Goal: Complete application form: Complete application form

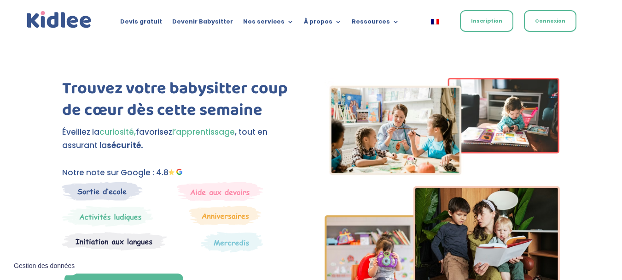
click at [471, 24] on link "Inscription" at bounding box center [486, 21] width 53 height 22
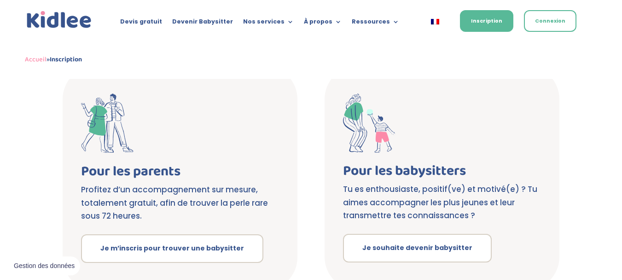
scroll to position [171, 0]
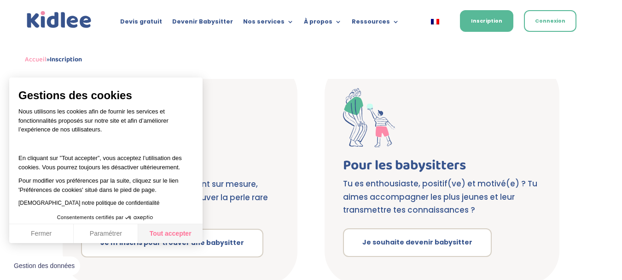
click at [169, 233] on button "Tout accepter" at bounding box center [170, 233] width 64 height 19
checkbox input "true"
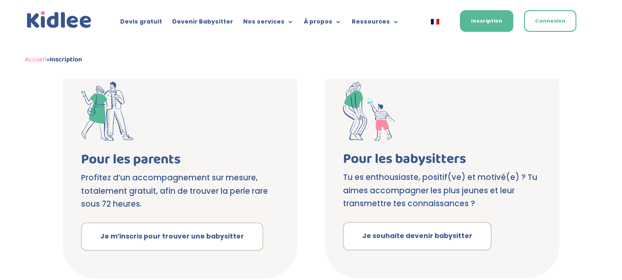
scroll to position [176, 0]
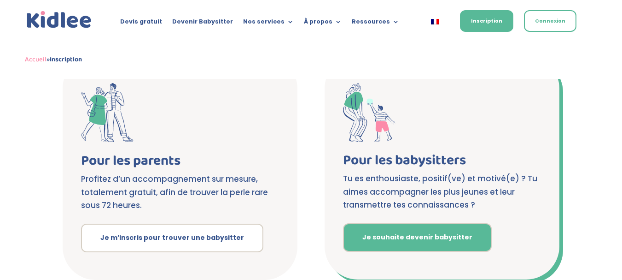
click at [420, 237] on link "Je souhaite devenir babysitter" at bounding box center [417, 237] width 149 height 29
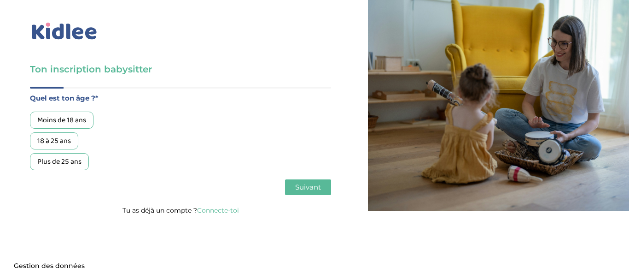
click at [56, 135] on div "18 à 25 ans" at bounding box center [54, 140] width 48 height 17
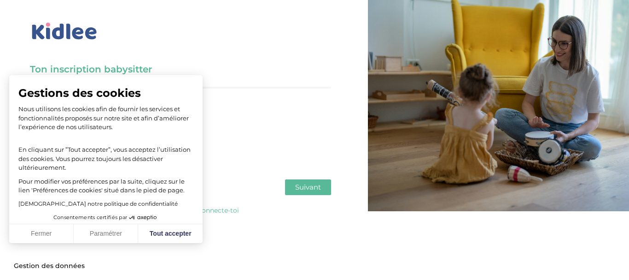
click at [312, 186] on span "Suivant" at bounding box center [308, 186] width 26 height 9
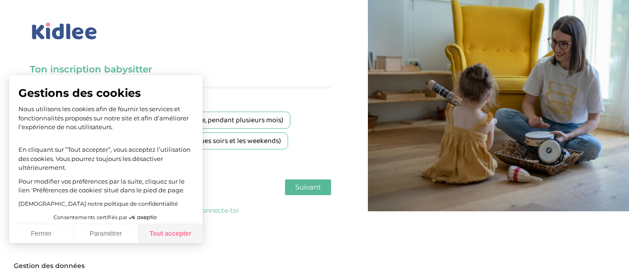
click at [168, 234] on button "Tout accepter" at bounding box center [170, 233] width 64 height 19
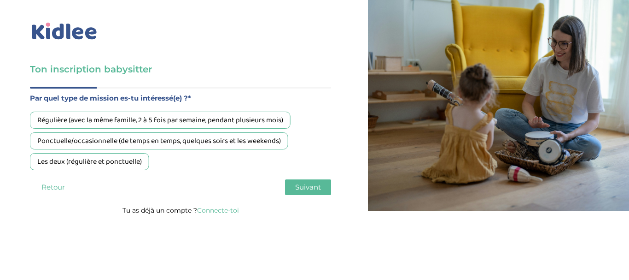
click at [238, 138] on div "Ponctuelle/occasionnelle (de temps en temps, quelques soirs et les weekends)" at bounding box center [159, 140] width 258 height 17
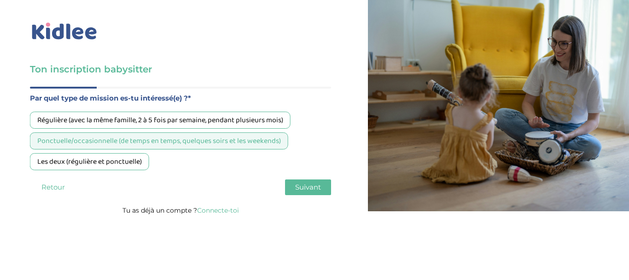
click at [307, 185] on span "Suivant" at bounding box center [308, 186] width 26 height 9
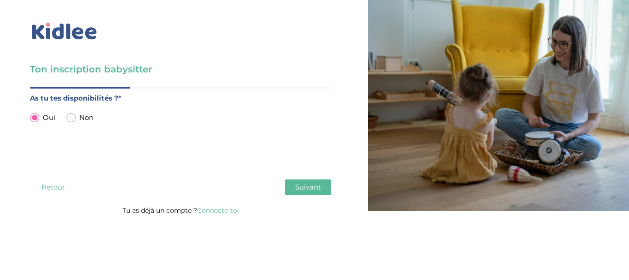
click at [299, 181] on button "Suivant" at bounding box center [308, 187] width 46 height 16
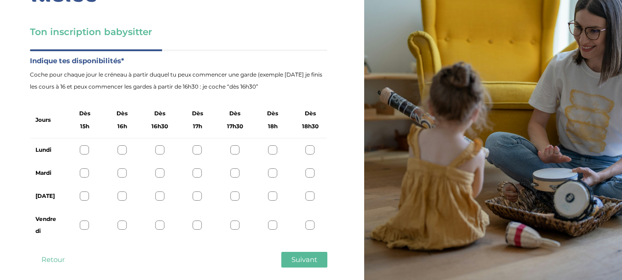
scroll to position [51, 0]
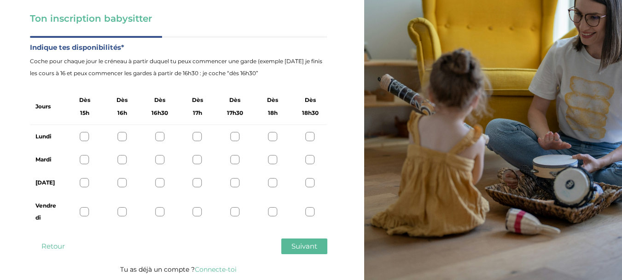
click at [311, 136] on div at bounding box center [310, 136] width 9 height 9
click at [309, 161] on div at bounding box center [310, 159] width 9 height 9
click at [311, 181] on div at bounding box center [310, 182] width 9 height 9
click at [309, 211] on div at bounding box center [310, 211] width 9 height 9
click at [273, 134] on div at bounding box center [272, 136] width 9 height 9
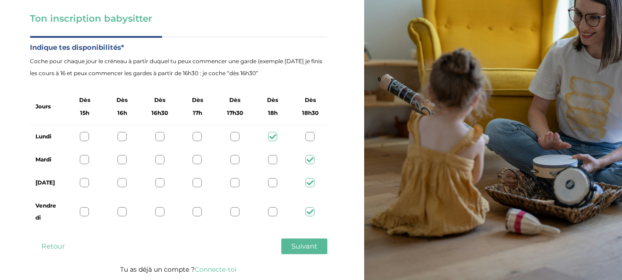
click at [274, 156] on div at bounding box center [272, 159] width 9 height 9
click at [308, 136] on div at bounding box center [310, 136] width 9 height 9
click at [273, 134] on div at bounding box center [272, 136] width 9 height 9
click at [271, 179] on div at bounding box center [272, 182] width 9 height 9
click at [271, 214] on div at bounding box center [272, 211] width 9 height 9
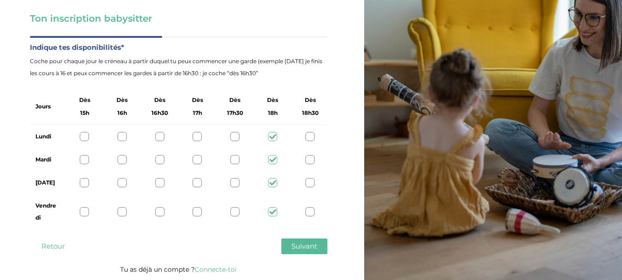
click at [299, 245] on span "Suivant" at bounding box center [305, 245] width 26 height 9
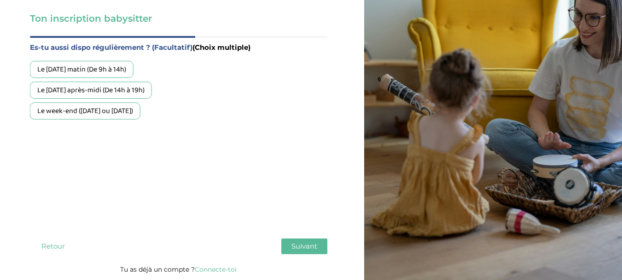
click at [117, 87] on div "Le mercredi après-midi (De 14h à 19h)" at bounding box center [91, 90] width 122 height 17
click at [135, 115] on div "Le week-end (samedi ou dimanche)" at bounding box center [85, 110] width 111 height 17
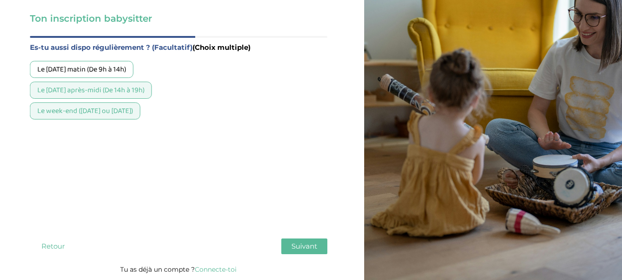
click at [318, 243] on button "Suivant" at bounding box center [304, 246] width 46 height 16
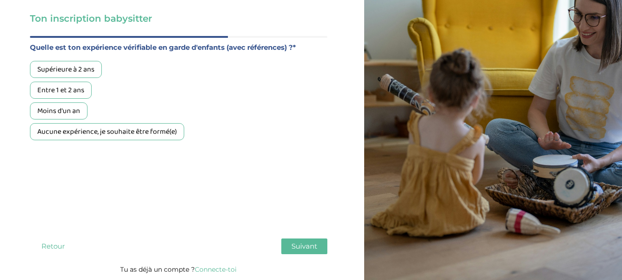
click at [71, 110] on div "Moins d'un an" at bounding box center [59, 110] width 58 height 17
click at [301, 246] on span "Suivant" at bounding box center [305, 245] width 26 height 9
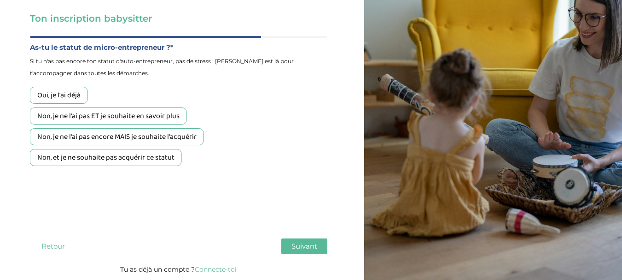
click at [162, 162] on div "Non, et je ne souhaite pas acquérir ce statut" at bounding box center [106, 157] width 152 height 17
click at [309, 242] on span "Suivant" at bounding box center [305, 245] width 26 height 9
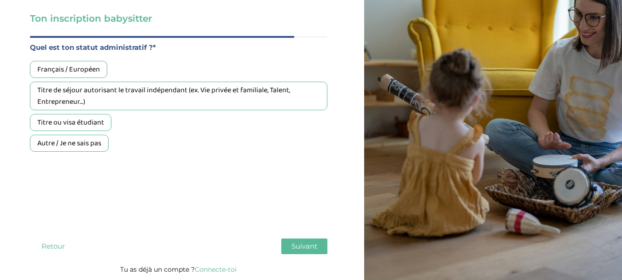
click at [90, 66] on div "Français / Européen" at bounding box center [68, 69] width 77 height 17
click at [292, 242] on span "Suivant" at bounding box center [305, 245] width 26 height 9
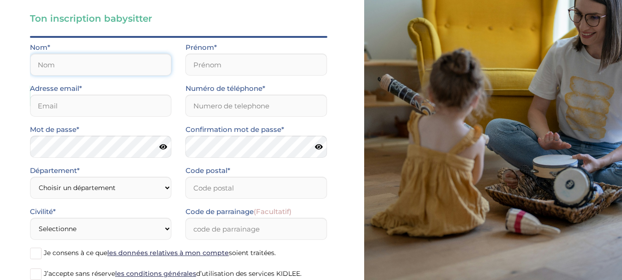
click at [113, 62] on input "text" at bounding box center [101, 64] width 142 height 22
type input "Sallé"
type input "Anthéa"
type input "94360"
click at [107, 105] on input "email" at bounding box center [101, 105] width 142 height 22
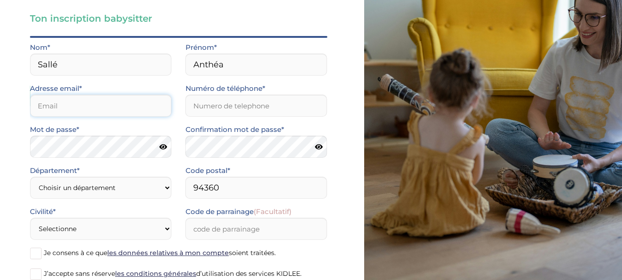
type input "antheasalle@gmail.com"
click at [220, 103] on input "Numéro de téléphone*" at bounding box center [257, 105] width 142 height 22
type input "0650413654"
click at [164, 145] on icon at bounding box center [163, 146] width 8 height 7
click at [164, 145] on icon at bounding box center [162, 146] width 9 height 7
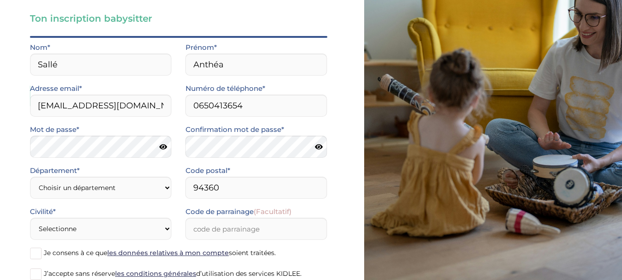
click at [163, 146] on icon at bounding box center [163, 146] width 8 height 7
click at [318, 148] on icon at bounding box center [319, 146] width 8 height 7
click at [107, 191] on select "Choisir un département Paris (75) Hauts-de-Seine (92) Yvelines (78) Val-de-Marn…" at bounding box center [101, 187] width 142 height 22
click at [117, 187] on select "Choisir un département Paris (75) Hauts-de-Seine (92) Yvelines (78) Val-de-Marn…" at bounding box center [101, 187] width 142 height 22
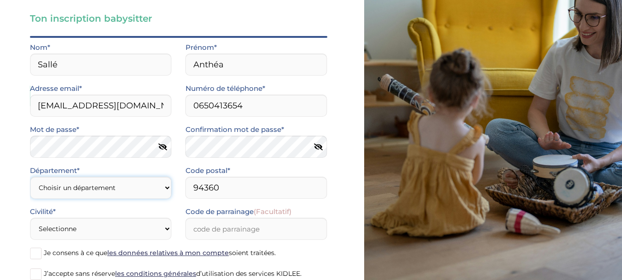
select select "94"
click at [30, 176] on select "Choisir un département Paris (75) Hauts-de-Seine (92) Yvelines (78) Val-de-Marn…" at bounding box center [101, 187] width 142 height 22
click at [169, 227] on select "Selectionne Mr Mme" at bounding box center [101, 228] width 142 height 22
select select "1"
click at [30, 217] on select "Selectionne Mr Mme" at bounding box center [101, 228] width 142 height 22
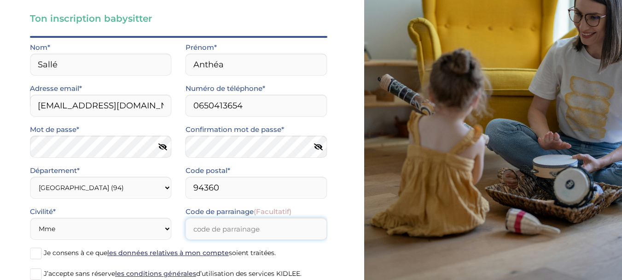
click at [225, 226] on input "Code de parrainage (Facultatif)" at bounding box center [257, 228] width 142 height 22
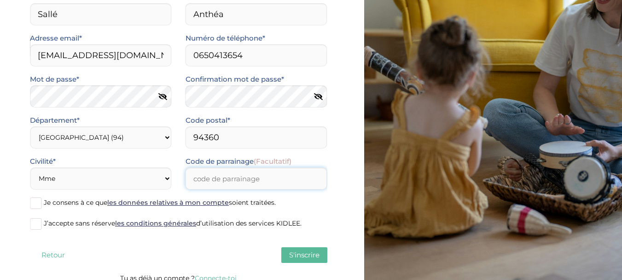
scroll to position [110, 0]
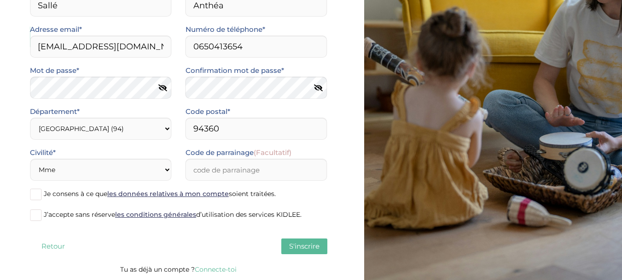
click at [310, 214] on label "J’accepte sans réserve les conditions générales d’utilisation des services KIDL…" at bounding box center [178, 215] width 297 height 14
click at [0, 0] on input "J’accepte sans réserve les conditions générales d’utilisation des services KIDL…" at bounding box center [0, 0] width 0 height 0
click at [33, 215] on span at bounding box center [36, 215] width 12 height 12
click at [0, 0] on input "J’accepte sans réserve les conditions générales d’utilisation des services KIDL…" at bounding box center [0, 0] width 0 height 0
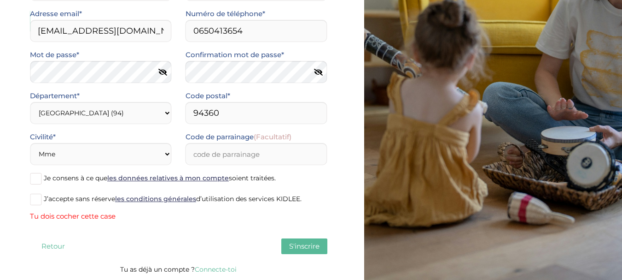
click at [35, 179] on span at bounding box center [36, 179] width 12 height 12
click at [0, 0] on input "Je consens à ce que les données relatives à mon compte soient traitées." at bounding box center [0, 0] width 0 height 0
click at [35, 179] on span at bounding box center [36, 179] width 12 height 12
click at [0, 0] on input "Je consens à ce que les données relatives à mon compte soient traitées." at bounding box center [0, 0] width 0 height 0
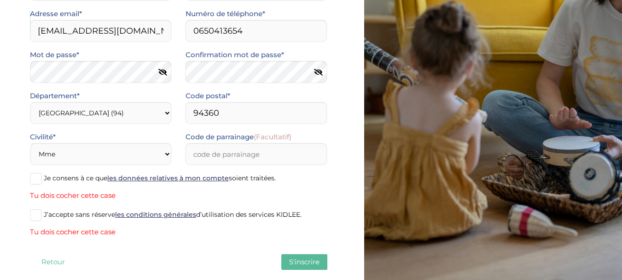
scroll to position [141, 0]
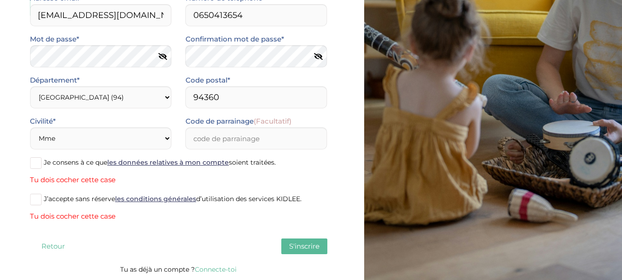
click at [35, 200] on span at bounding box center [36, 199] width 12 height 12
click at [0, 0] on input "J’accepte sans réserve les conditions générales d’utilisation des services KIDL…" at bounding box center [0, 0] width 0 height 0
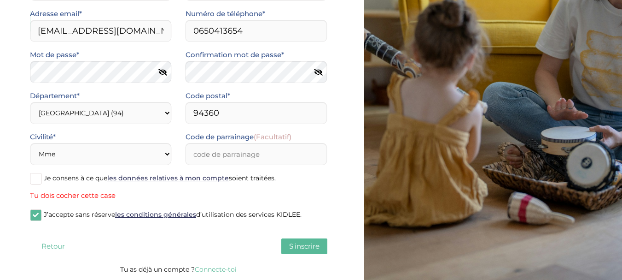
click at [34, 178] on span at bounding box center [36, 179] width 12 height 12
click at [0, 0] on input "Je consens à ce que les données relatives à mon compte soient traitées." at bounding box center [0, 0] width 0 height 0
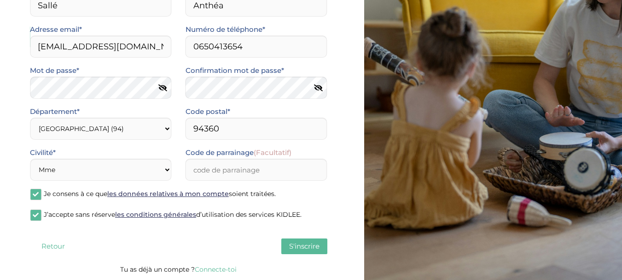
click at [292, 244] on span "S'inscrire" at bounding box center [304, 245] width 30 height 9
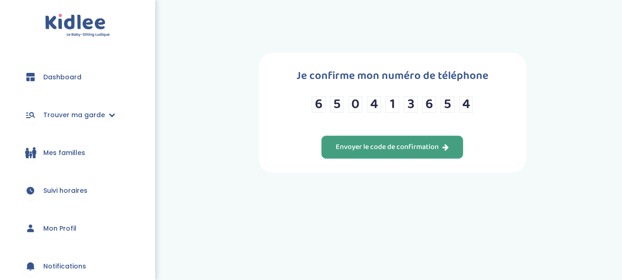
click at [400, 150] on div "Envoyer le code de confirmation" at bounding box center [392, 147] width 113 height 11
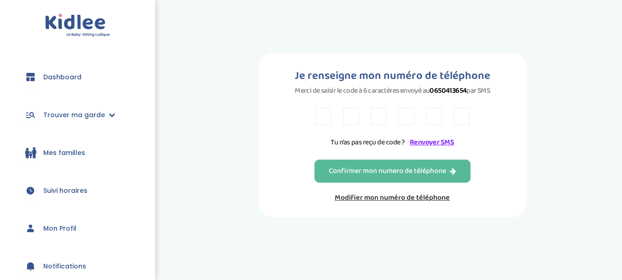
click at [321, 111] on input "text" at bounding box center [323, 116] width 16 height 17
type input "Z"
type input "Y"
type input "P"
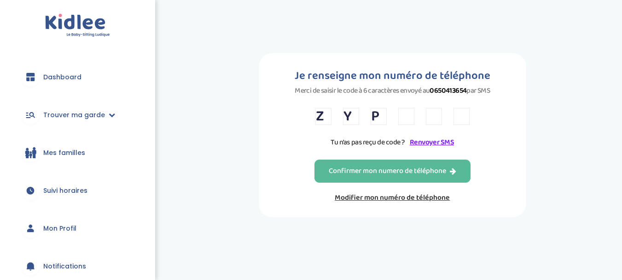
type input "R"
type input "W"
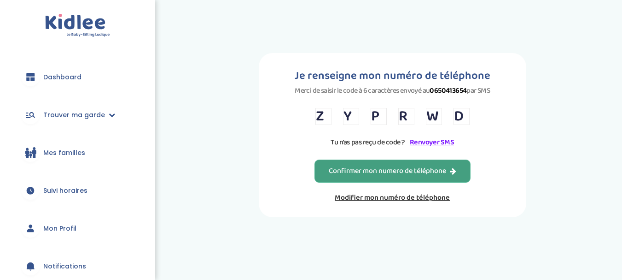
type input "D"
click at [354, 171] on div "Confirmer mon numero de téléphone" at bounding box center [393, 171] width 128 height 11
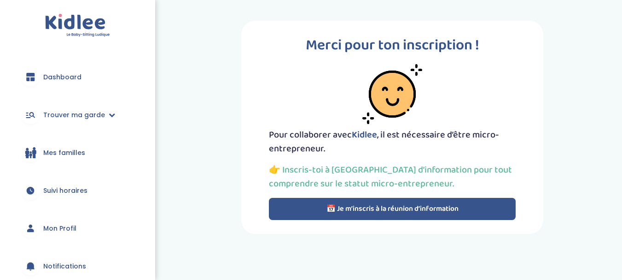
click at [414, 210] on button "📅 Je m’inscris à la réunion d’information" at bounding box center [392, 209] width 247 height 22
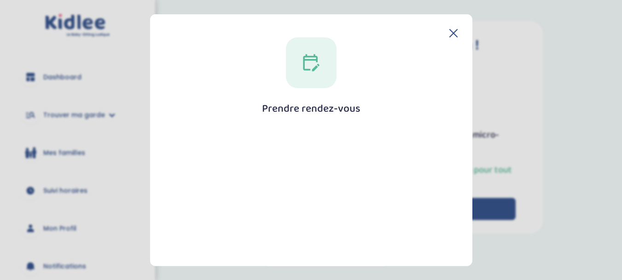
click at [308, 76] on div at bounding box center [311, 62] width 51 height 51
click at [309, 114] on h1 "Prendre rendez-vous" at bounding box center [311, 108] width 99 height 12
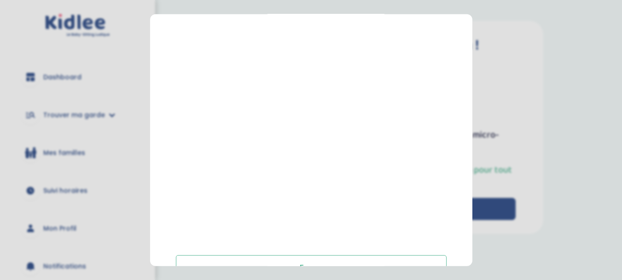
scroll to position [217, 0]
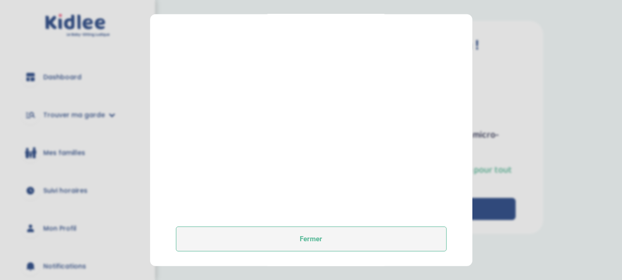
click at [376, 234] on button "Fermer" at bounding box center [311, 238] width 271 height 25
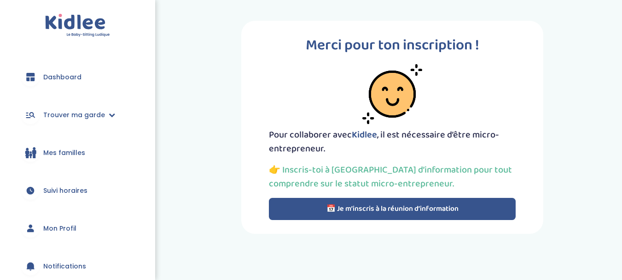
click at [30, 78] on icon at bounding box center [30, 77] width 8 height 8
click at [63, 110] on link "Trouver ma garde" at bounding box center [78, 114] width 128 height 33
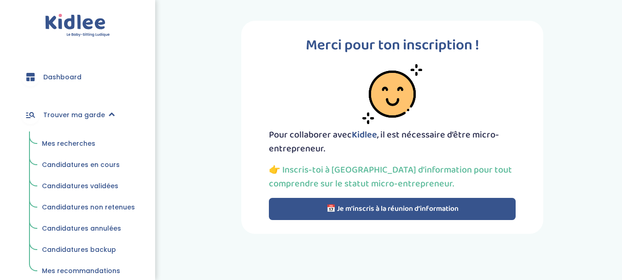
click at [62, 145] on span "Mes recherches" at bounding box center [68, 143] width 53 height 9
click at [64, 143] on span "Mes recherches" at bounding box center [68, 143] width 53 height 9
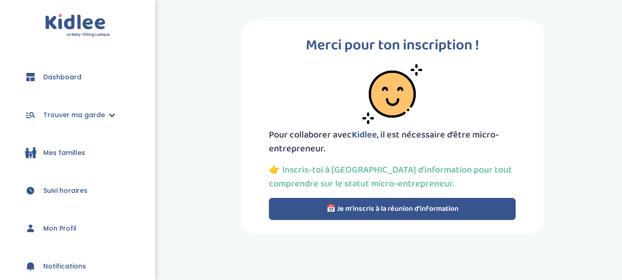
click at [348, 211] on button "📅 Je m’inscris à la réunion d’information" at bounding box center [392, 209] width 247 height 22
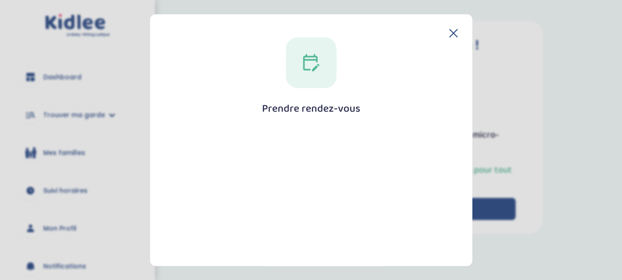
click at [305, 61] on icon at bounding box center [311, 62] width 18 height 18
click at [310, 110] on h1 "Prendre rendez-vous" at bounding box center [311, 108] width 99 height 12
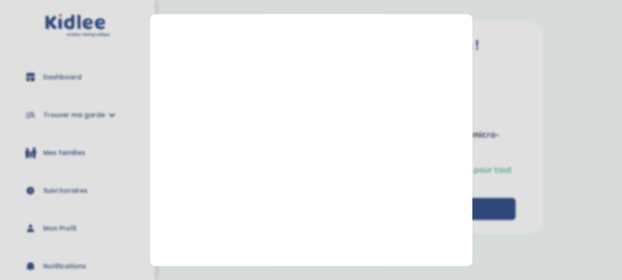
scroll to position [217, 0]
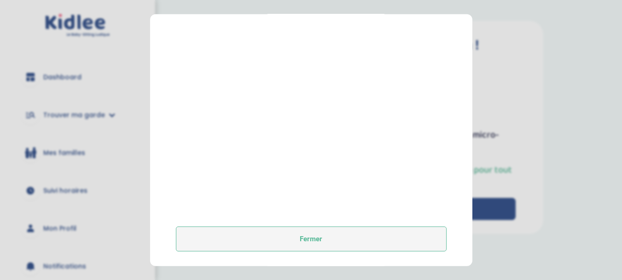
click at [374, 233] on button "Fermer" at bounding box center [311, 238] width 271 height 25
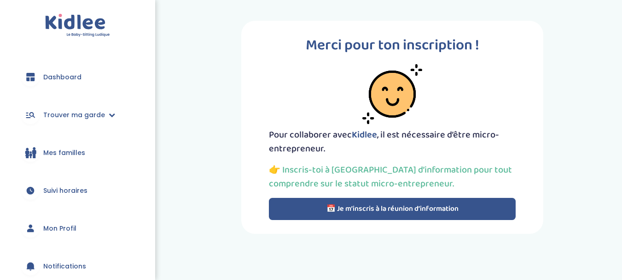
click at [53, 154] on span "Mes familles" at bounding box center [64, 153] width 42 height 10
click at [356, 212] on button "📅 Je m’inscris à la réunion d’information" at bounding box center [392, 209] width 247 height 22
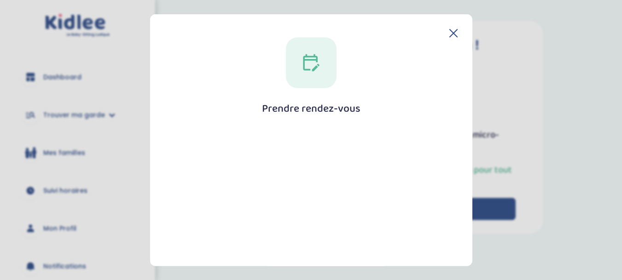
click at [450, 33] on icon at bounding box center [453, 32] width 7 height 7
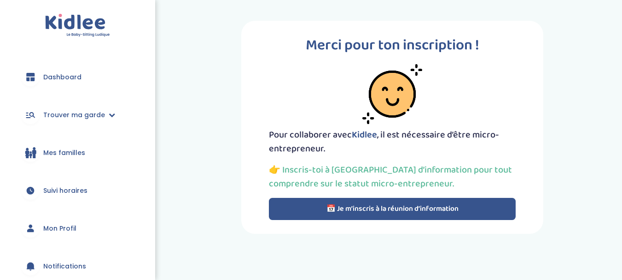
click at [350, 207] on button "📅 Je m’inscris à la réunion d’information" at bounding box center [392, 209] width 247 height 22
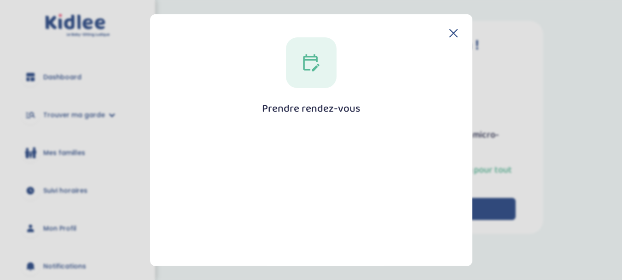
click at [319, 111] on h1 "Prendre rendez-vous" at bounding box center [311, 108] width 99 height 12
click at [319, 68] on icon at bounding box center [311, 62] width 18 height 18
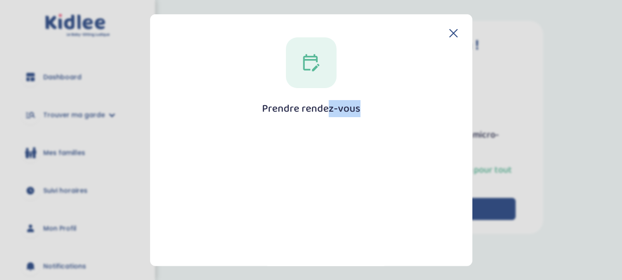
click at [325, 111] on h1 "Prendre rendez-vous" at bounding box center [311, 108] width 99 height 12
click at [452, 33] on icon at bounding box center [453, 33] width 8 height 8
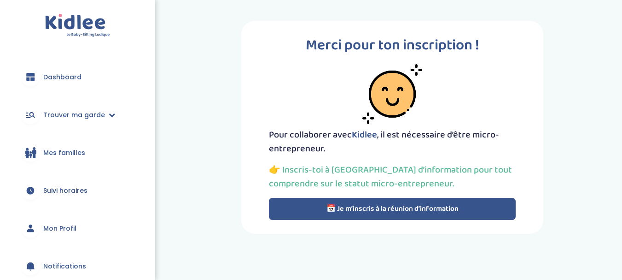
click at [371, 210] on button "📅 Je m’inscris à la réunion d’information" at bounding box center [392, 209] width 247 height 22
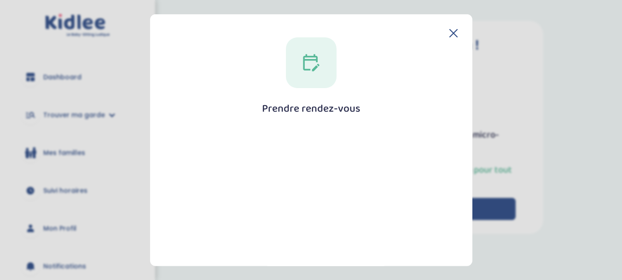
click at [451, 34] on icon at bounding box center [453, 32] width 7 height 7
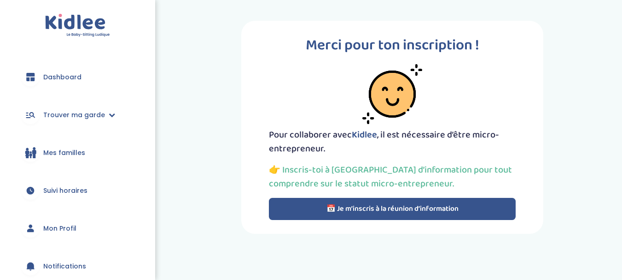
click at [301, 205] on button "📅 Je m’inscris à la réunion d’information" at bounding box center [392, 209] width 247 height 22
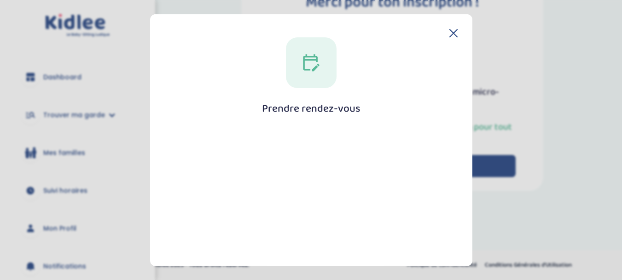
click at [285, 64] on div "Prendre rendez-vous Fermer" at bounding box center [311, 252] width 293 height 431
click at [299, 64] on div at bounding box center [311, 62] width 51 height 51
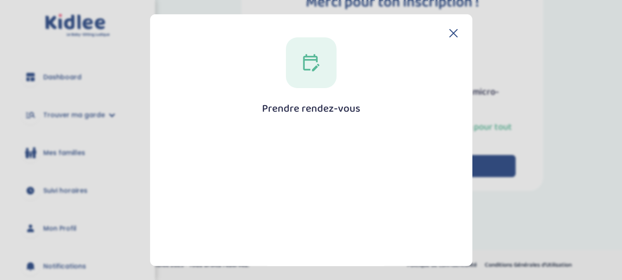
click at [309, 59] on icon at bounding box center [311, 62] width 18 height 18
click at [310, 59] on icon at bounding box center [311, 62] width 16 height 17
drag, startPoint x: 310, startPoint y: 59, endPoint x: 307, endPoint y: 82, distance: 22.7
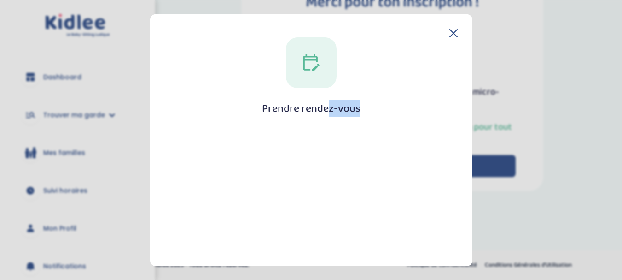
click at [310, 62] on icon at bounding box center [311, 62] width 18 height 18
drag, startPoint x: 306, startPoint y: 88, endPoint x: 303, endPoint y: 104, distance: 16.0
click at [306, 89] on div "Prendre rendez-vous [GEOGRAPHIC_DATA]" at bounding box center [311, 252] width 293 height 431
click at [453, 35] on icon at bounding box center [453, 32] width 7 height 7
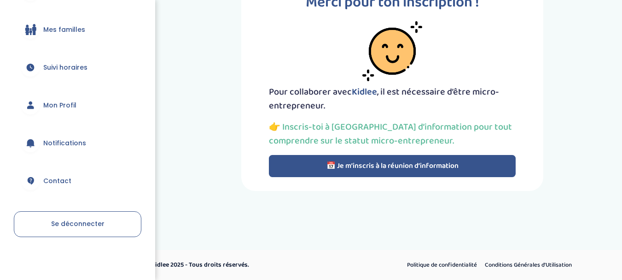
scroll to position [126, 0]
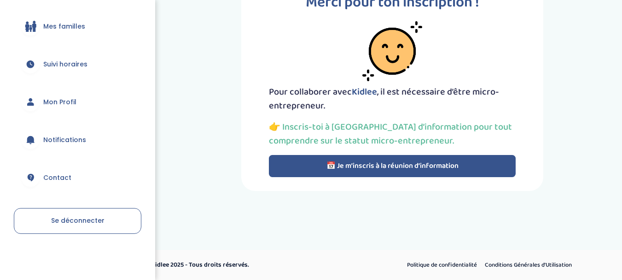
click at [63, 175] on span "Contact" at bounding box center [57, 178] width 28 height 10
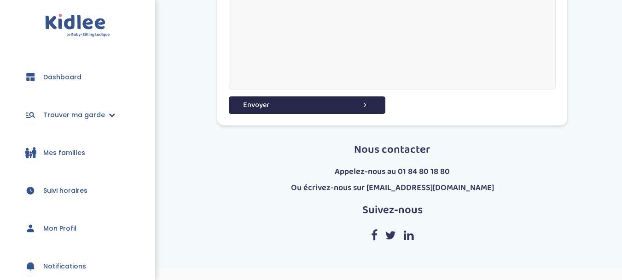
scroll to position [380, 0]
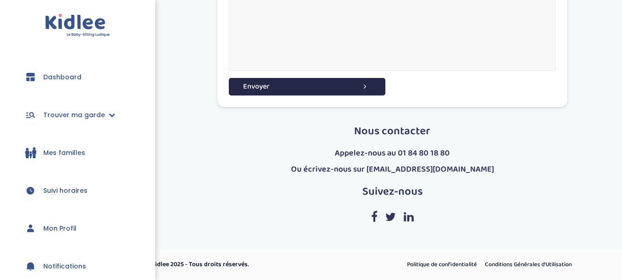
drag, startPoint x: 629, startPoint y: 128, endPoint x: 629, endPoint y: 228, distance: 100.4
click at [88, 188] on link "Suivi horaires" at bounding box center [78, 190] width 128 height 33
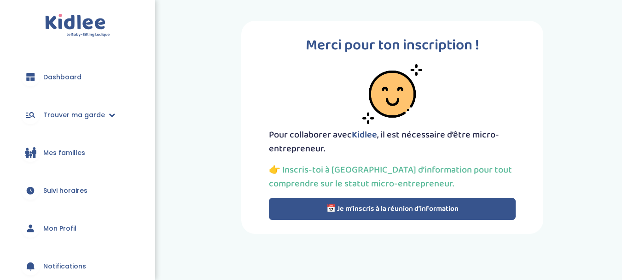
click at [364, 209] on button "📅 Je m’inscris à la réunion d’information" at bounding box center [392, 209] width 247 height 22
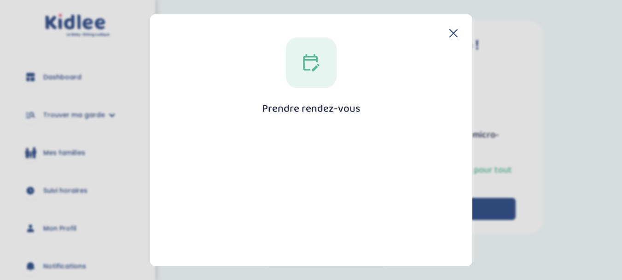
click at [455, 32] on icon at bounding box center [453, 33] width 8 height 8
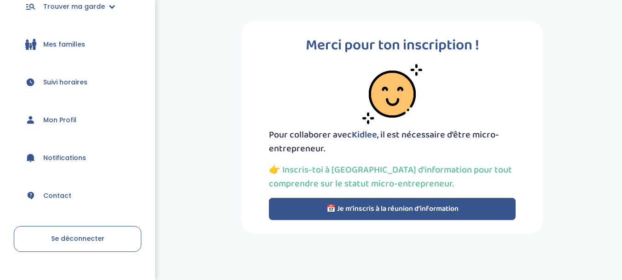
scroll to position [126, 0]
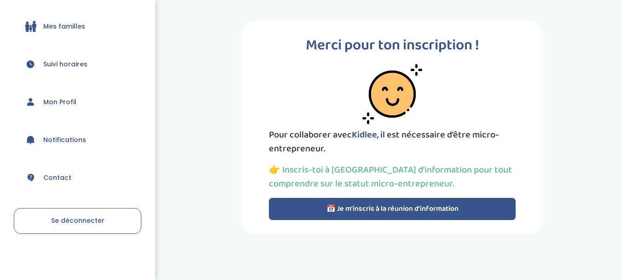
click at [64, 100] on span "Mon Profil" at bounding box center [59, 102] width 33 height 10
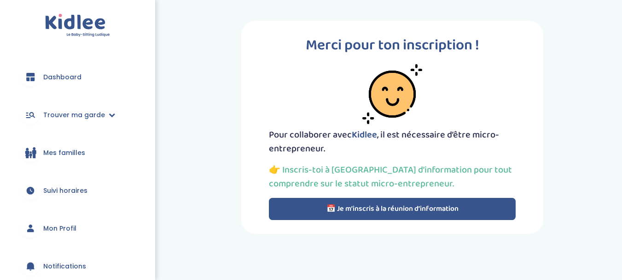
scroll to position [126, 0]
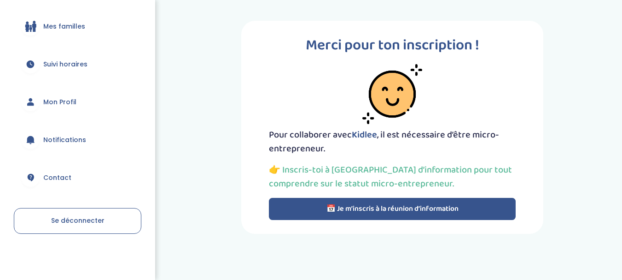
click at [68, 174] on span "Contact" at bounding box center [57, 178] width 28 height 10
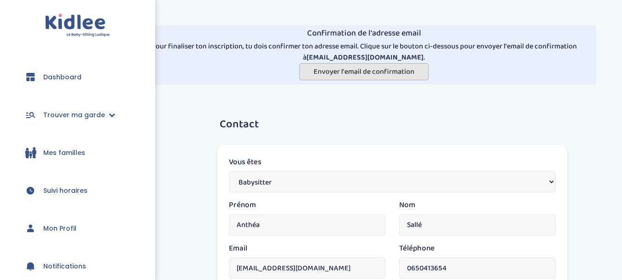
click at [367, 75] on span "Envoyer l'email de confirmation" at bounding box center [364, 72] width 101 height 12
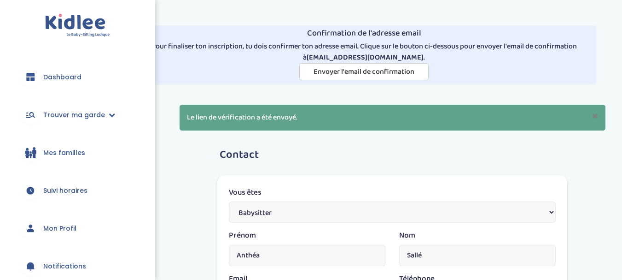
click at [591, 85] on div "Confirmation de l'adresse email Pour finaliser ton inscription, tu dois confirm…" at bounding box center [364, 54] width 516 height 95
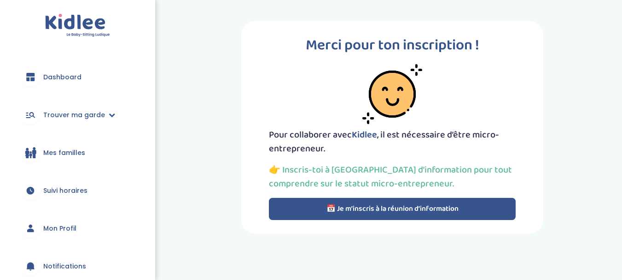
click at [311, 209] on button "📅 Je m’inscris à la réunion d’information" at bounding box center [392, 209] width 247 height 22
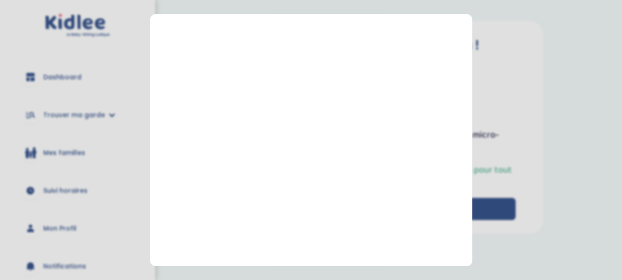
scroll to position [217, 0]
drag, startPoint x: 493, startPoint y: 92, endPoint x: 473, endPoint y: 68, distance: 31.4
click at [482, 70] on section "Prendre rendez-vous Fermer" at bounding box center [311, 140] width 622 height 280
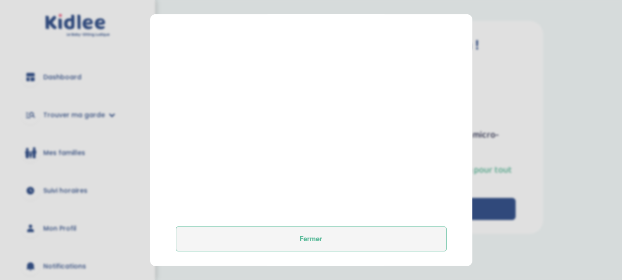
click at [305, 242] on button "Fermer" at bounding box center [311, 238] width 271 height 25
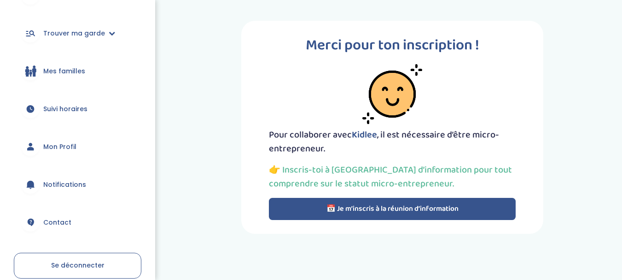
scroll to position [126, 0]
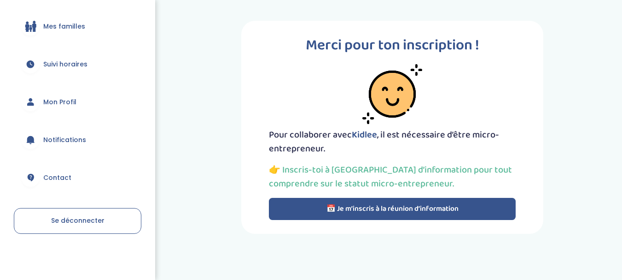
click at [57, 170] on link "Contact" at bounding box center [78, 177] width 128 height 33
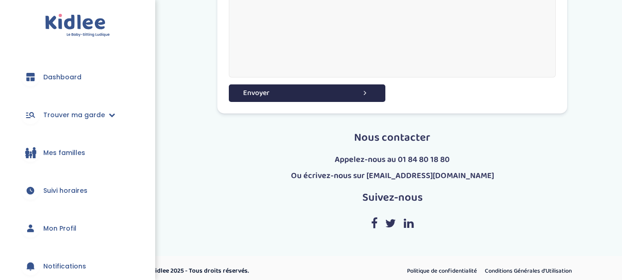
scroll to position [285, 0]
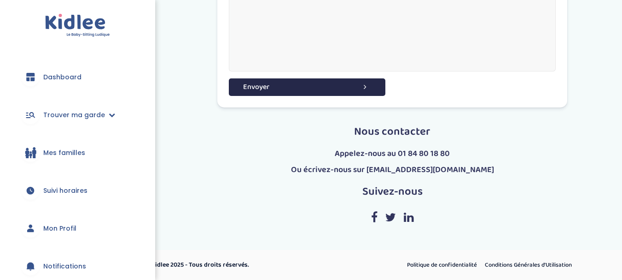
drag, startPoint x: 629, startPoint y: 19, endPoint x: 601, endPoint y: 164, distance: 147.1
click at [68, 78] on span "Dashboard" at bounding box center [62, 77] width 38 height 10
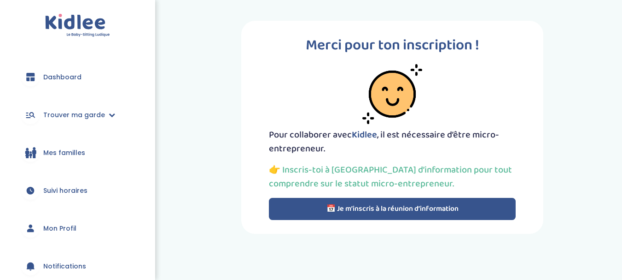
click at [408, 200] on button "📅 Je m’inscris à la réunion d’information" at bounding box center [392, 209] width 247 height 22
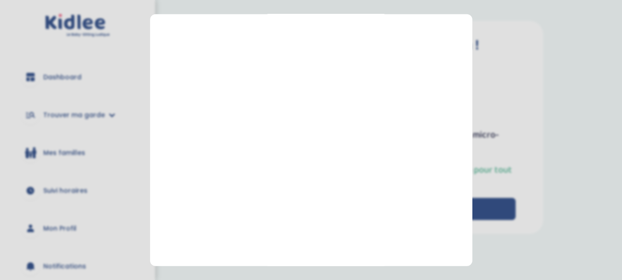
scroll to position [217, 0]
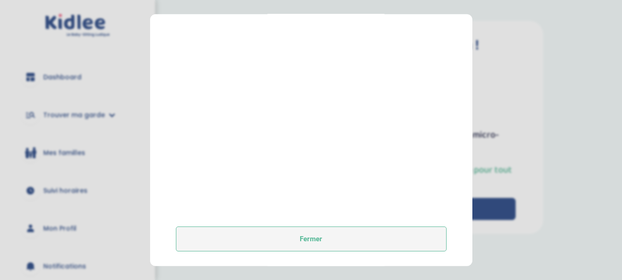
click at [385, 242] on button "Fermer" at bounding box center [311, 238] width 271 height 25
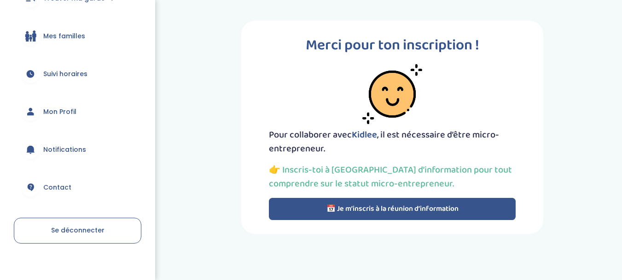
scroll to position [126, 0]
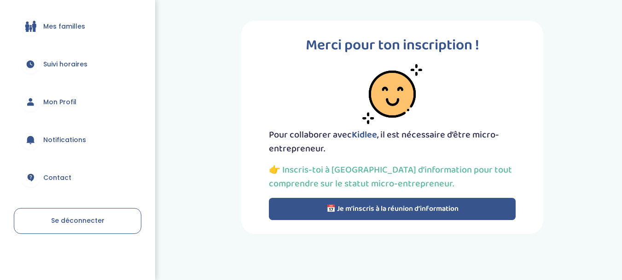
click at [61, 142] on span "Notifications" at bounding box center [64, 140] width 43 height 10
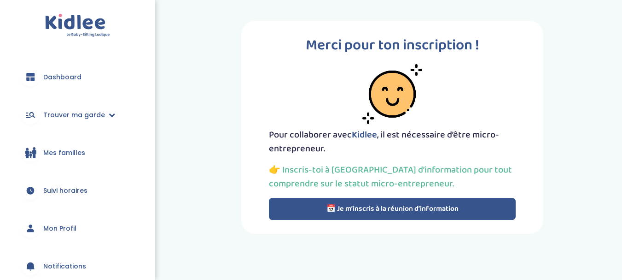
scroll to position [126, 0]
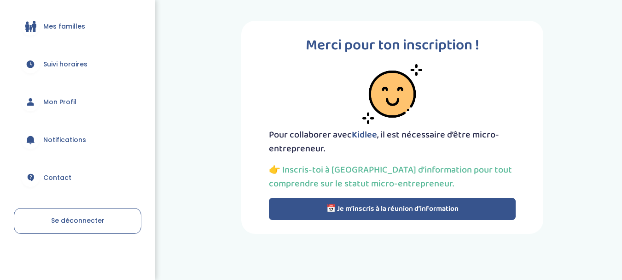
click at [52, 174] on span "Contact" at bounding box center [57, 178] width 28 height 10
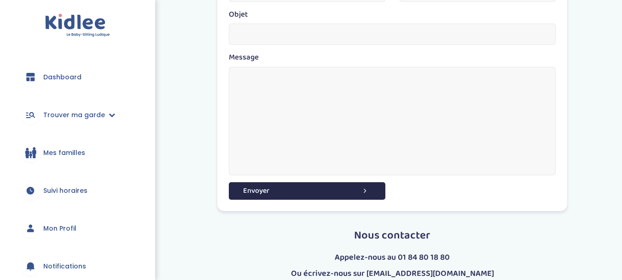
click at [73, 72] on span "Dashboard" at bounding box center [62, 77] width 38 height 10
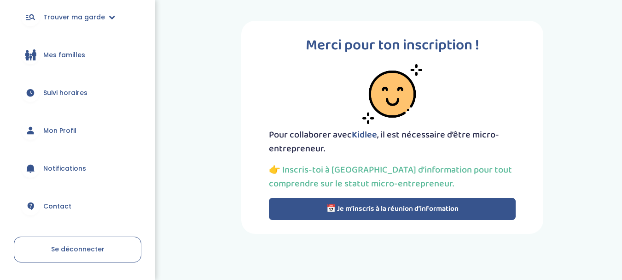
scroll to position [126, 0]
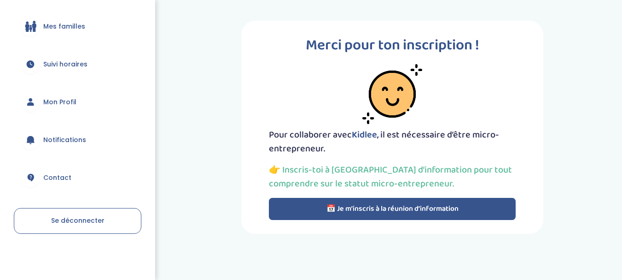
click at [71, 175] on link "Contact" at bounding box center [78, 177] width 128 height 33
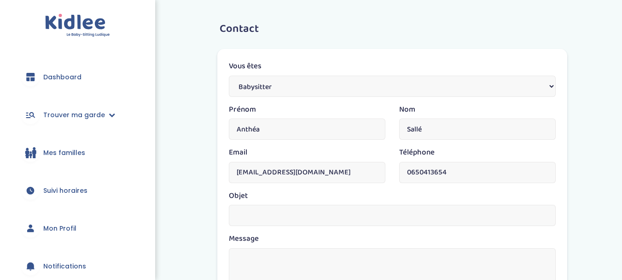
drag, startPoint x: 0, startPoint y: 0, endPoint x: 357, endPoint y: 26, distance: 358.3
click at [356, 26] on h3 "Contact" at bounding box center [397, 29] width 355 height 12
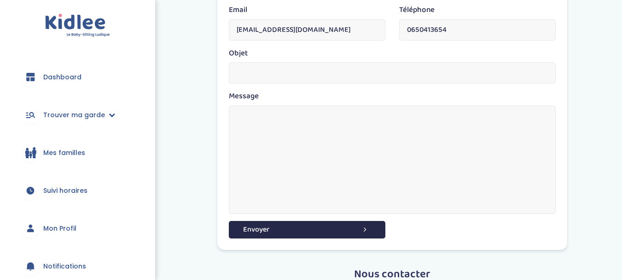
scroll to position [161, 0]
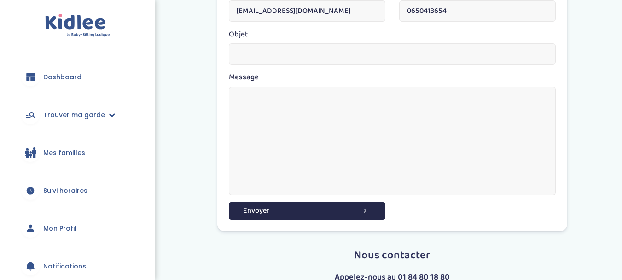
click at [341, 105] on textarea at bounding box center [392, 141] width 327 height 108
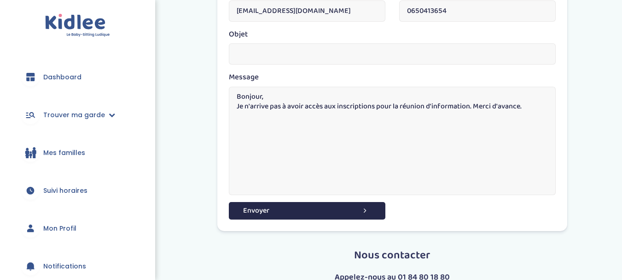
click at [470, 106] on textarea "Bonjour, Je n'arrive pas à avoir accès aux inscriptions pour la réunion d'infor…" at bounding box center [392, 141] width 327 height 108
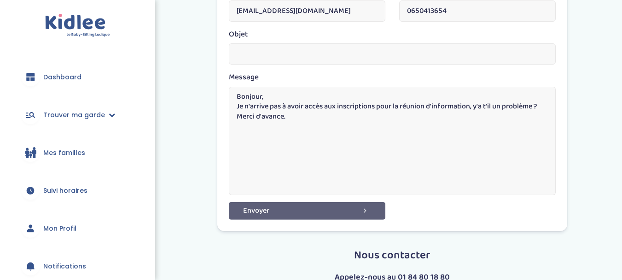
type textarea "Bonjour, Je n'arrive pas à avoir accès aux inscriptions pour la réunion d'infor…"
click at [306, 210] on button "Envoyer" at bounding box center [307, 210] width 157 height 17
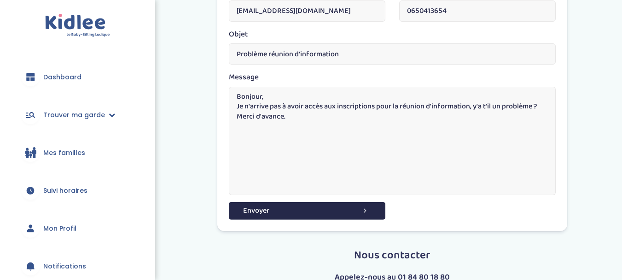
type input "Problème réunion d'information"
click at [351, 78] on div "Message Bonjour, Je n'arrive pas à avoir accès aux inscriptions pour la réunion…" at bounding box center [392, 132] width 327 height 123
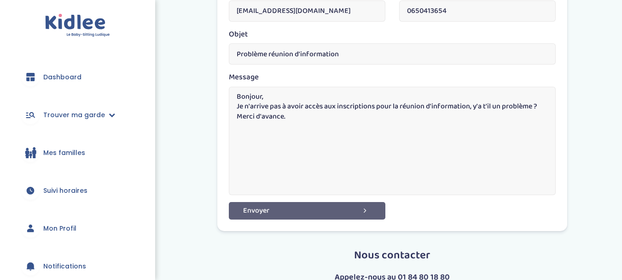
click at [287, 210] on button "Envoyer" at bounding box center [307, 210] width 157 height 17
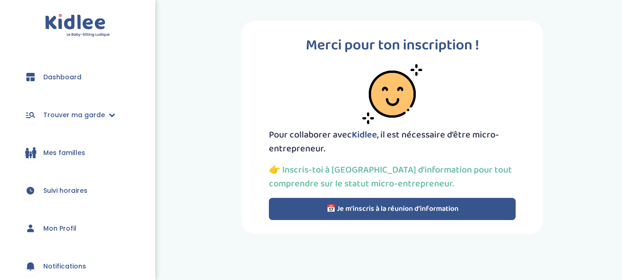
click at [77, 183] on link "Suivi horaires" at bounding box center [78, 190] width 128 height 33
click at [71, 219] on link "Mon Profil" at bounding box center [78, 227] width 128 height 33
click at [65, 225] on span "Mon Profil" at bounding box center [59, 228] width 33 height 10
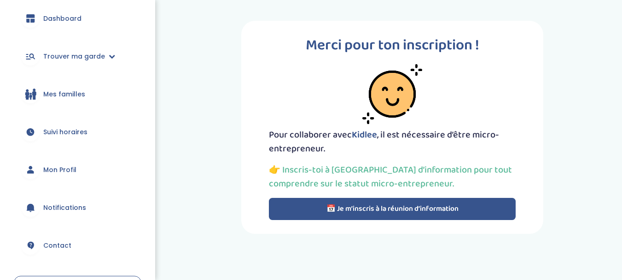
scroll to position [81, 0]
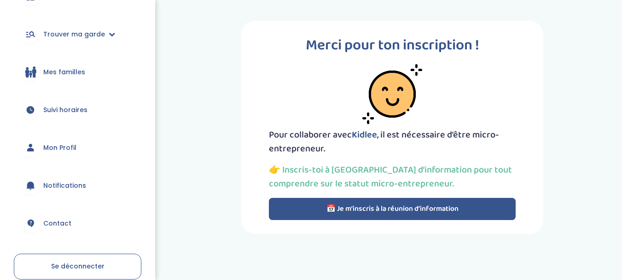
click at [65, 190] on span "Notifications" at bounding box center [64, 186] width 43 height 10
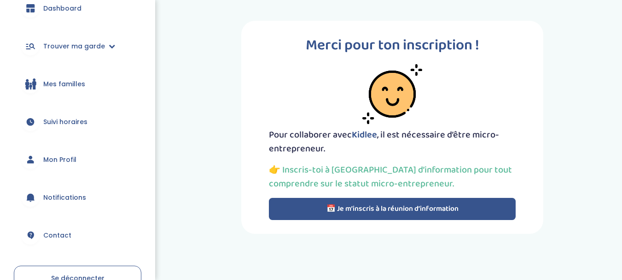
scroll to position [126, 0]
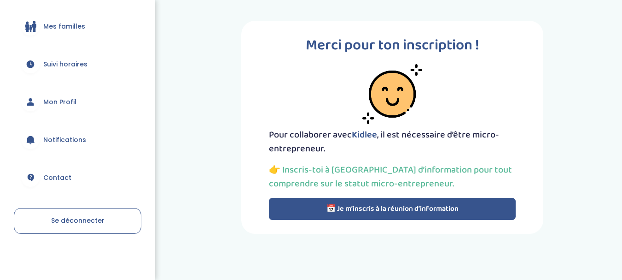
click at [65, 173] on span "Contact" at bounding box center [57, 178] width 28 height 10
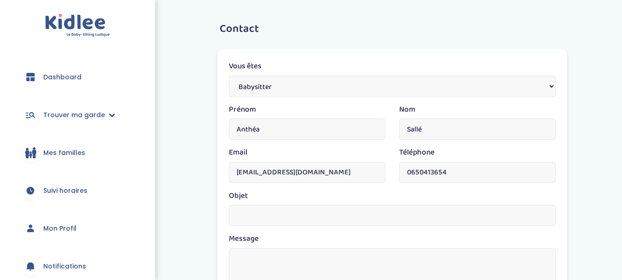
click at [61, 77] on span "Dashboard" at bounding box center [62, 77] width 38 height 10
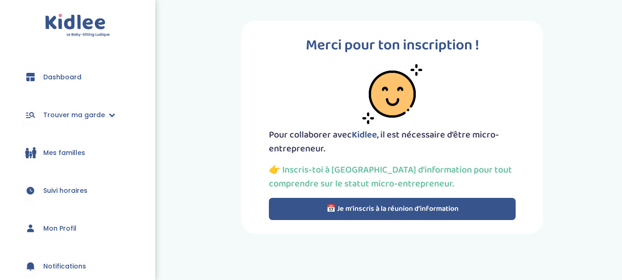
click at [400, 206] on button "📅 Je m’inscris à la réunion d’information" at bounding box center [392, 209] width 247 height 22
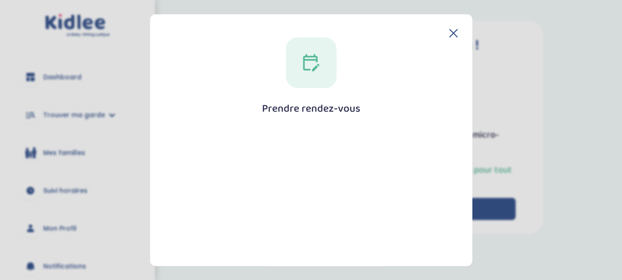
click at [452, 32] on icon at bounding box center [453, 32] width 7 height 7
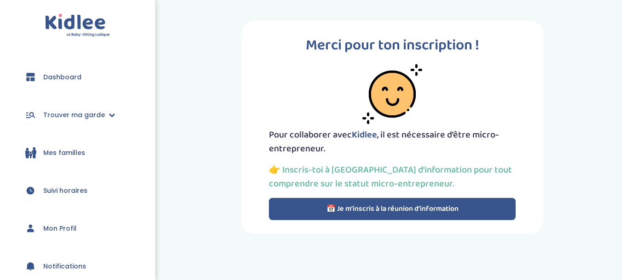
click at [415, 206] on button "📅 Je m’inscris à la réunion d’information" at bounding box center [392, 209] width 247 height 22
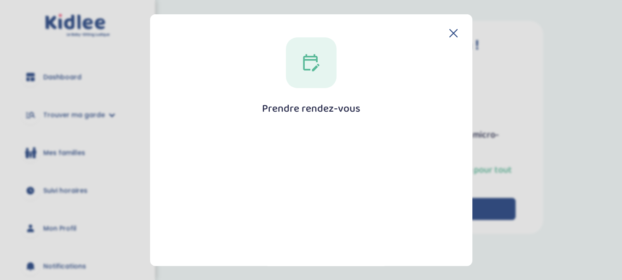
click at [449, 29] on icon at bounding box center [453, 33] width 8 height 8
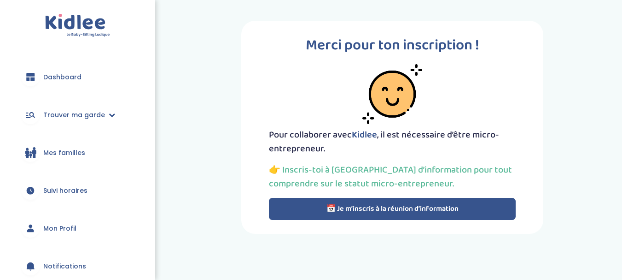
click at [65, 39] on div "Dashboard Trouver ma garde Mes recherches Candidatures en cours Candidatures va…" at bounding box center [77, 140] width 155 height 280
click at [68, 25] on img at bounding box center [77, 25] width 65 height 23
